Goal: Submit feedback/report problem

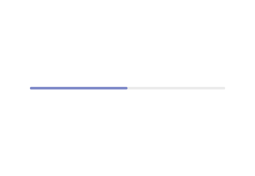
click at [91, 86] on div at bounding box center [127, 88] width 255 height 176
click at [92, 86] on div at bounding box center [127, 88] width 255 height 176
click at [185, 41] on div at bounding box center [127, 88] width 255 height 176
click at [125, 85] on div at bounding box center [127, 88] width 255 height 176
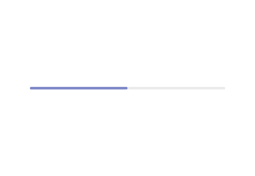
click at [125, 85] on div at bounding box center [127, 88] width 255 height 176
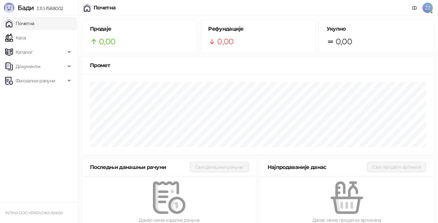
click at [169, 200] on img at bounding box center [169, 197] width 32 height 32
click at [186, 193] on div at bounding box center [170, 197] width 154 height 32
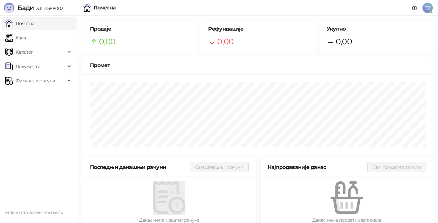
click at [186, 193] on div at bounding box center [170, 197] width 154 height 32
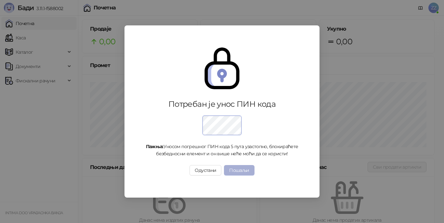
click at [236, 170] on button "Пошаљи" at bounding box center [239, 170] width 30 height 10
